Goal: Find specific page/section: Find specific page/section

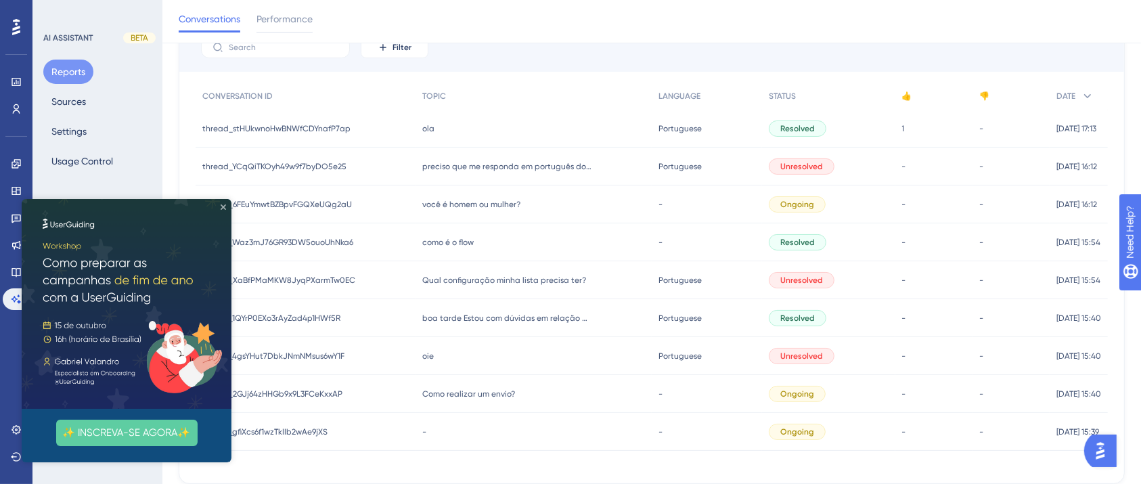
click at [223, 206] on icon "Close Preview" at bounding box center [223, 206] width 5 height 5
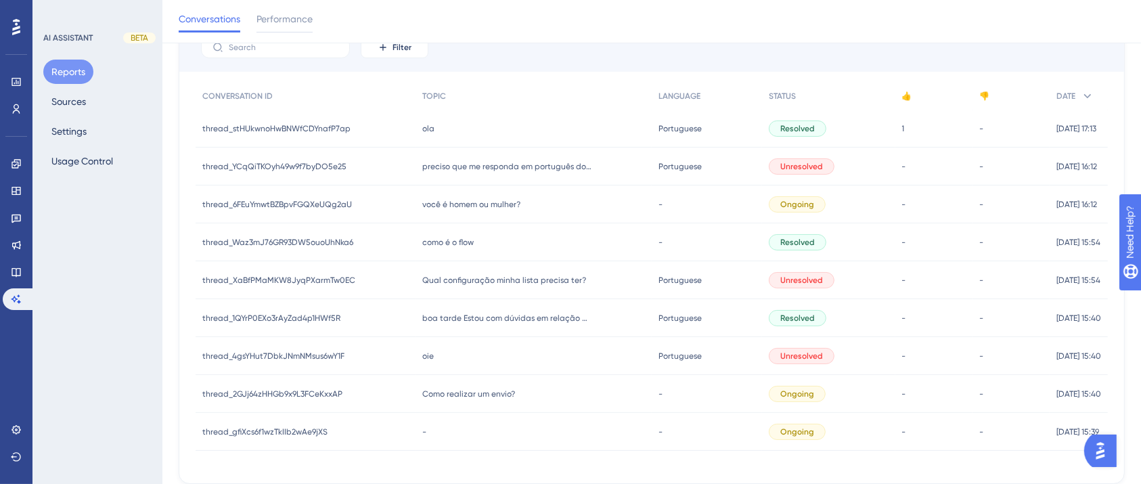
click at [424, 123] on span "ola" at bounding box center [428, 128] width 12 height 11
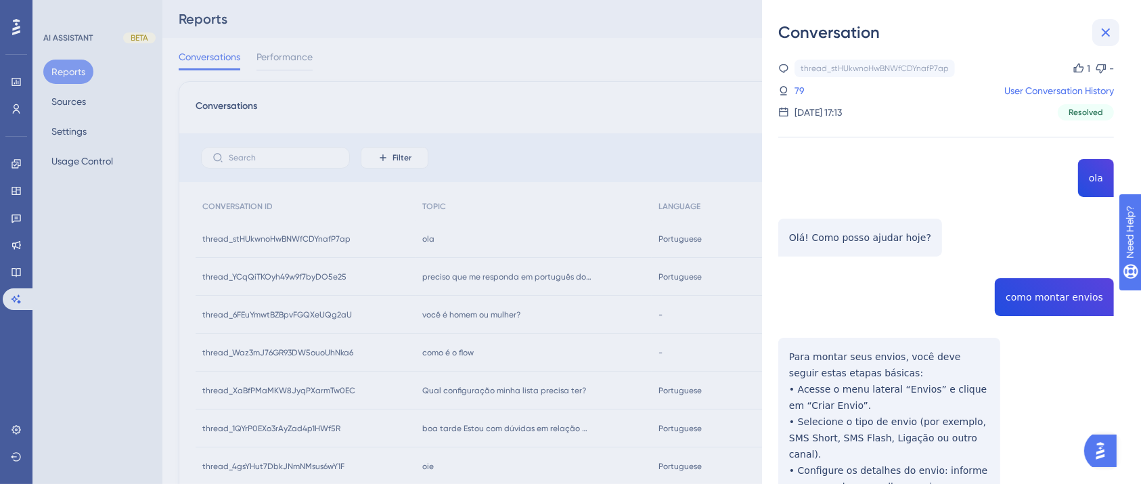
click at [1108, 30] on icon at bounding box center [1106, 32] width 9 height 9
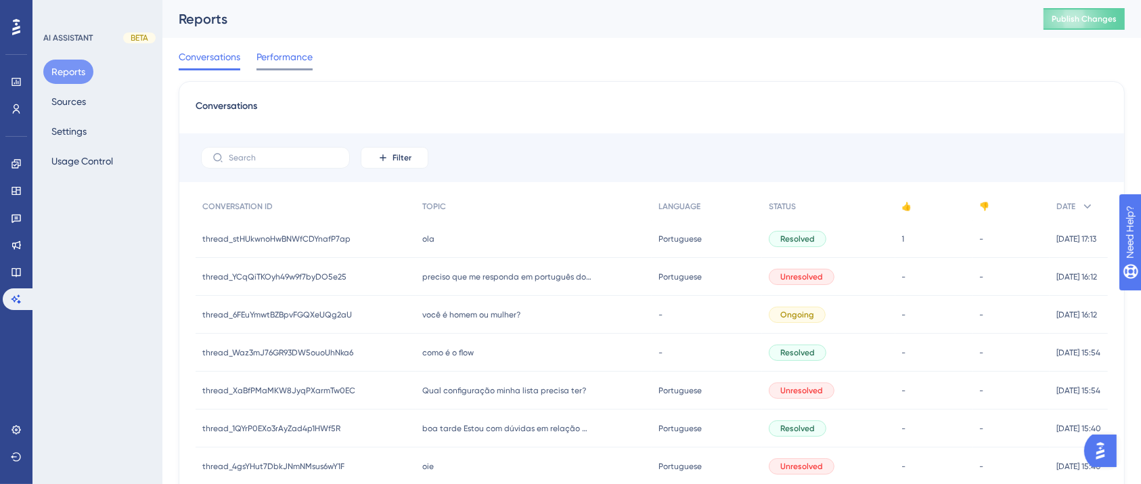
click at [283, 57] on span "Performance" at bounding box center [285, 57] width 56 height 16
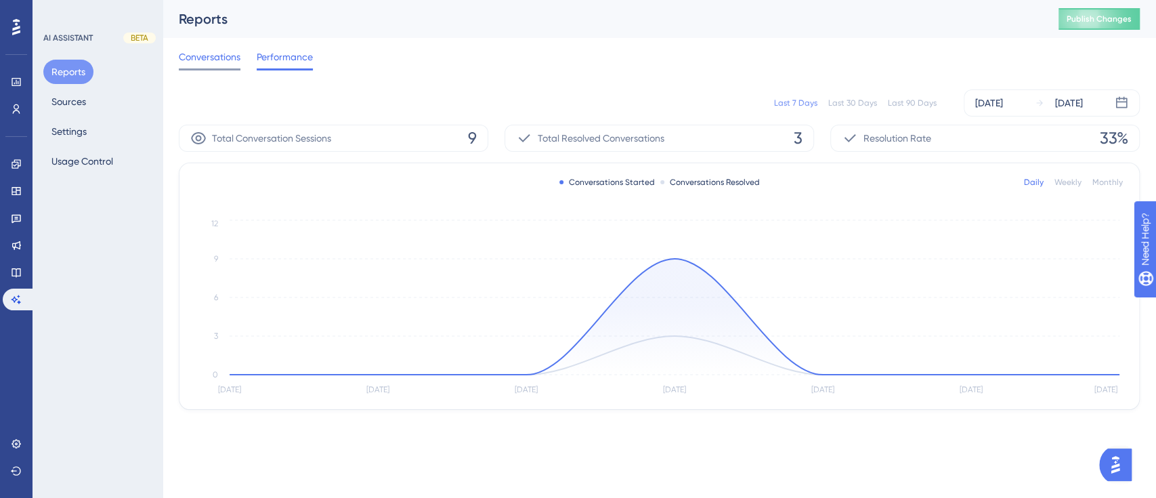
click at [225, 49] on span "Conversations" at bounding box center [210, 57] width 62 height 16
